Goal: Find specific page/section: Find specific page/section

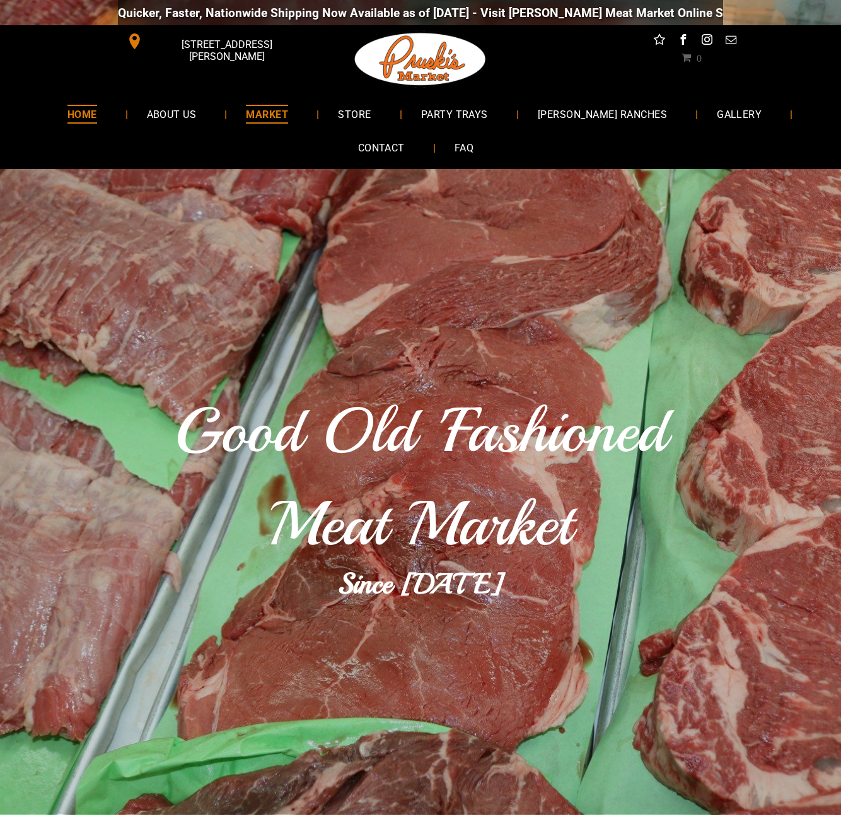
click at [288, 113] on span "MARKET" at bounding box center [267, 114] width 42 height 18
